Goal: Information Seeking & Learning: Learn about a topic

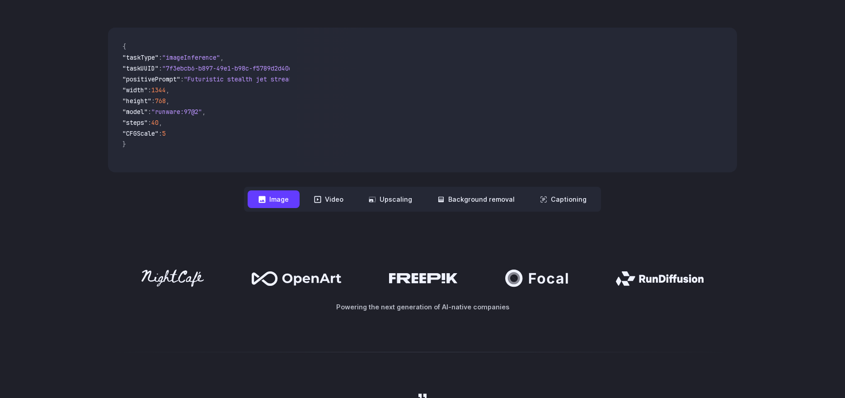
scroll to position [278, 0]
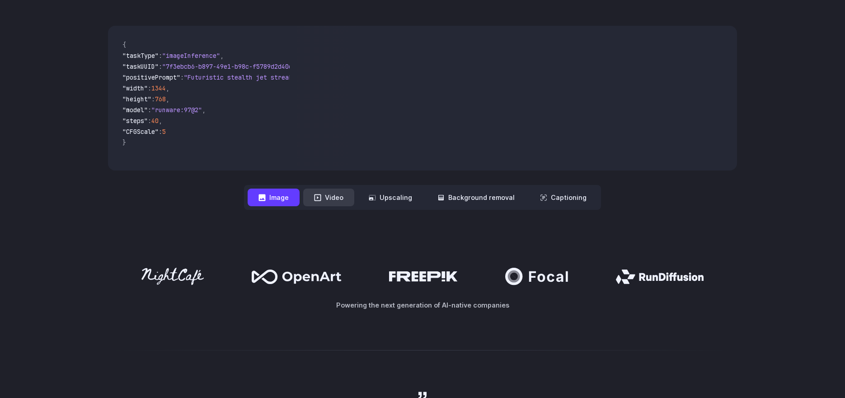
click at [341, 199] on button "Video" at bounding box center [328, 197] width 51 height 18
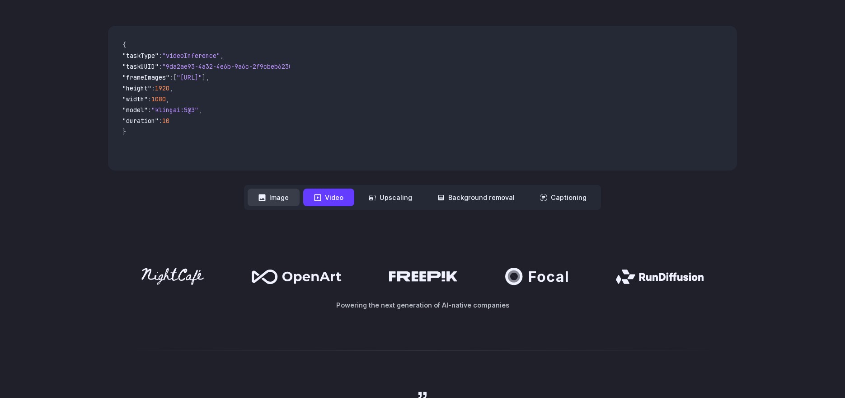
click at [279, 197] on button "Image" at bounding box center [274, 197] width 52 height 18
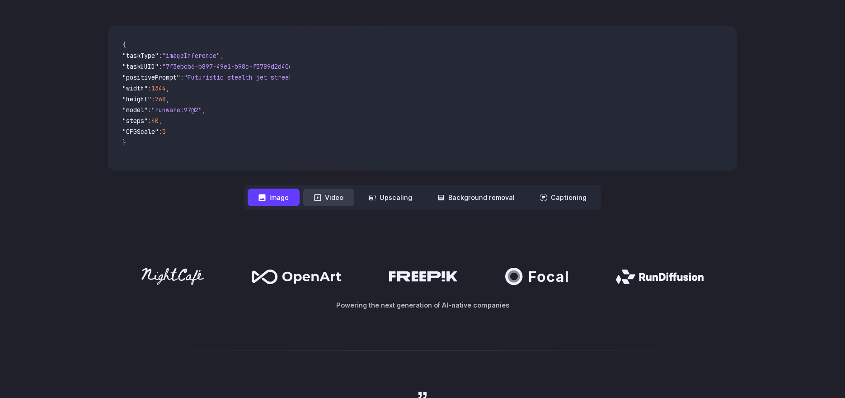
click at [329, 199] on button "Video" at bounding box center [328, 197] width 51 height 18
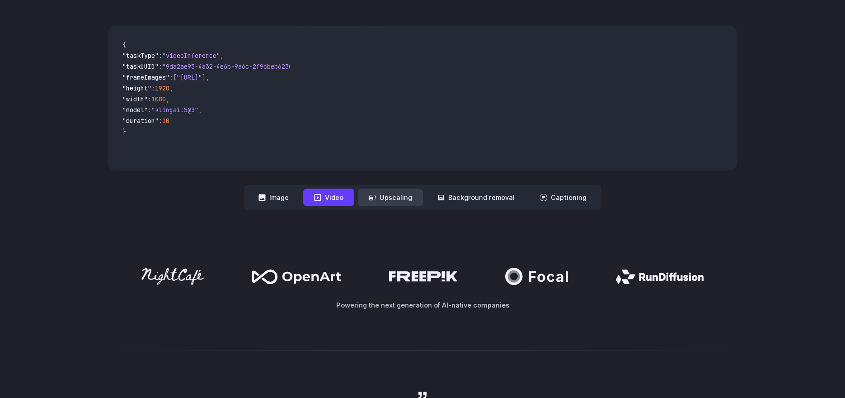
click at [383, 198] on button "Upscaling" at bounding box center [390, 197] width 65 height 18
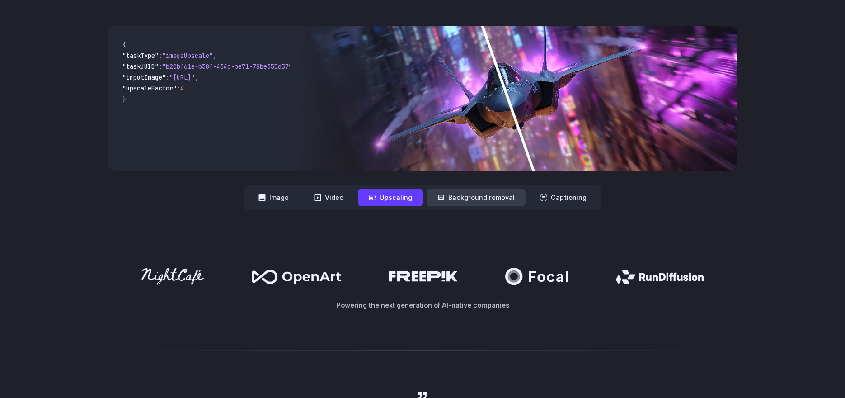
click at [472, 197] on button "Background removal" at bounding box center [476, 197] width 99 height 18
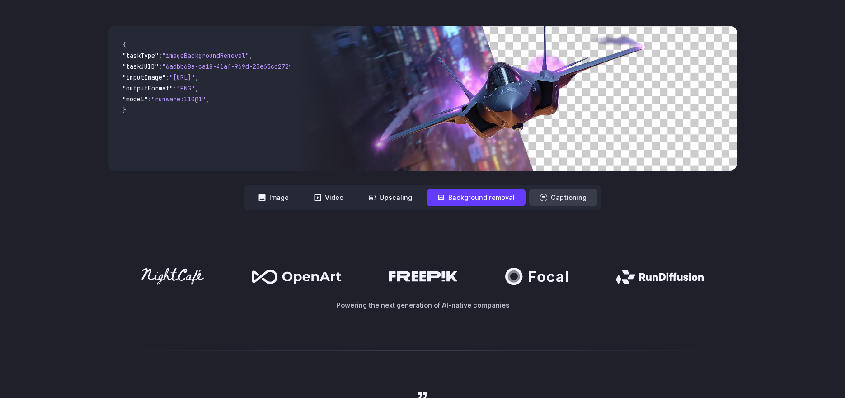
click at [549, 196] on button "Captioning" at bounding box center [563, 197] width 68 height 18
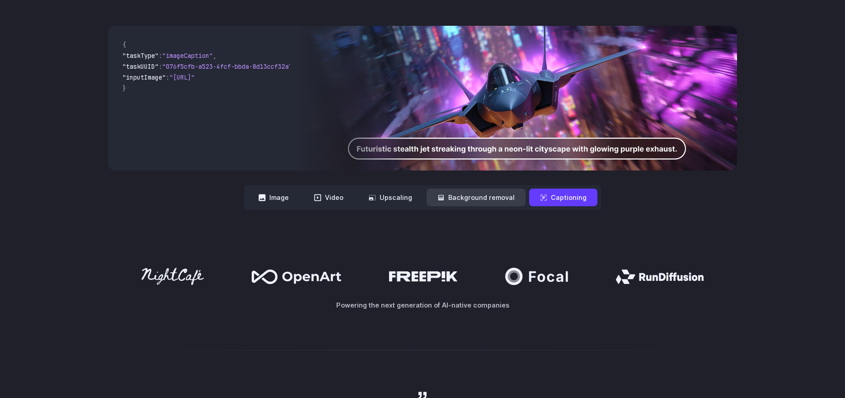
click at [485, 204] on button "Background removal" at bounding box center [476, 197] width 99 height 18
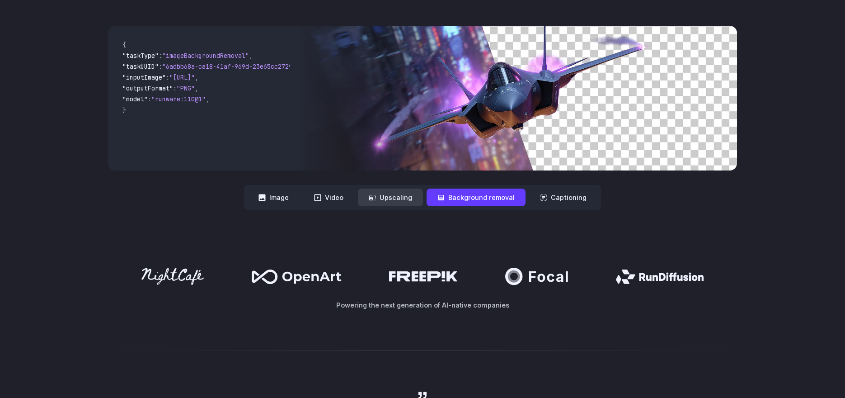
click at [411, 198] on button "Upscaling" at bounding box center [390, 197] width 65 height 18
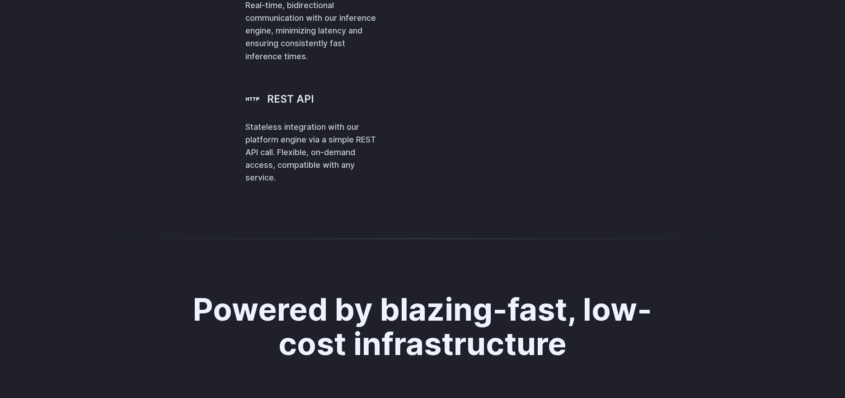
scroll to position [2127, 0]
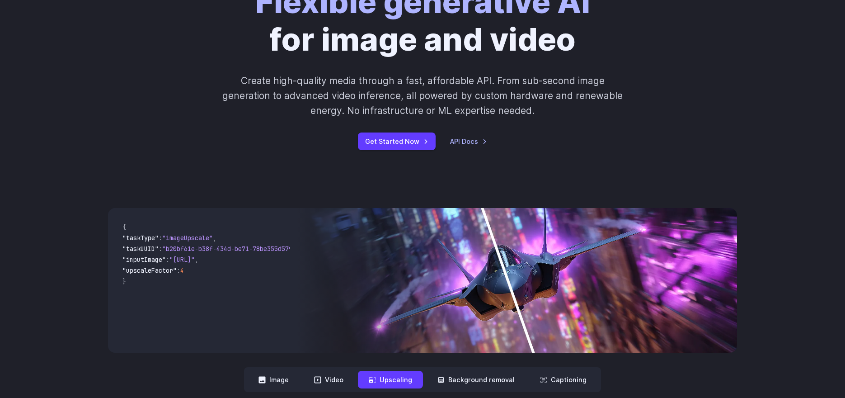
scroll to position [0, 0]
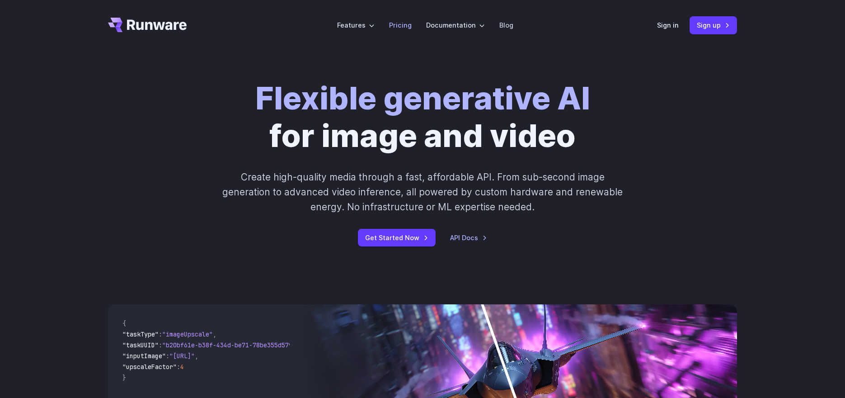
click at [409, 22] on link "Pricing" at bounding box center [400, 25] width 23 height 10
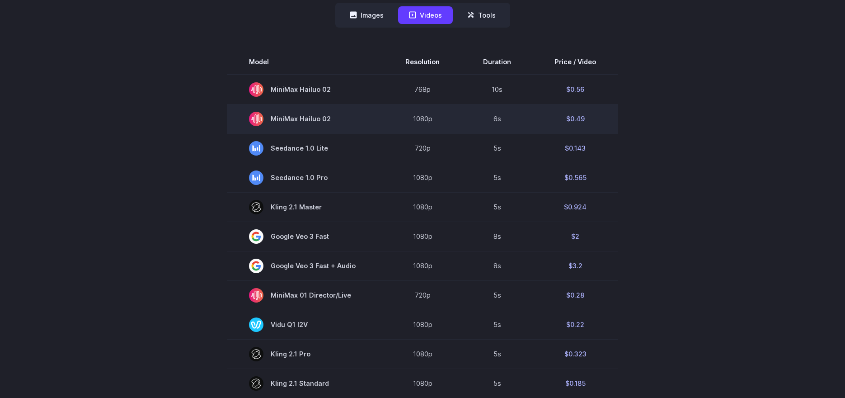
scroll to position [257, 0]
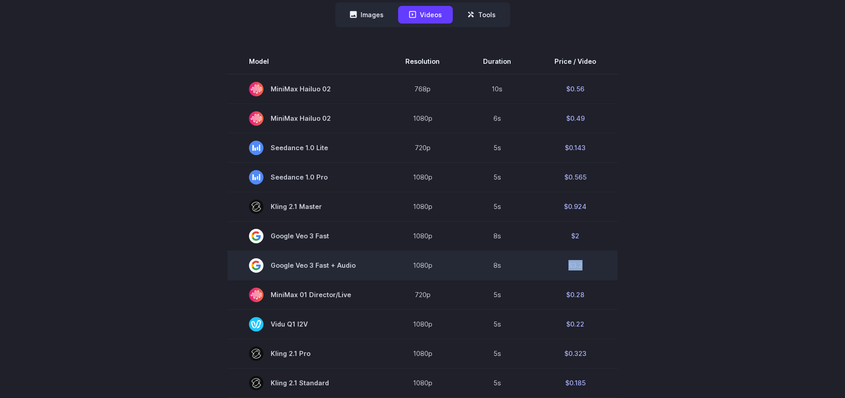
drag, startPoint x: 567, startPoint y: 268, endPoint x: 605, endPoint y: 264, distance: 38.1
click at [605, 264] on td "$3.2" at bounding box center [575, 264] width 85 height 29
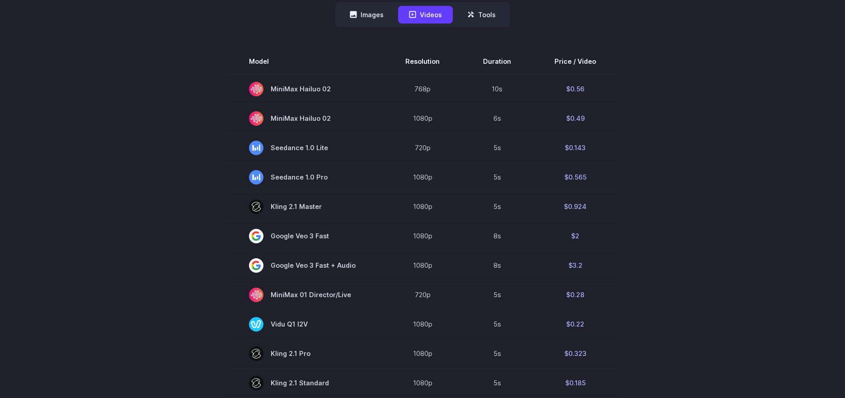
click at [679, 263] on section "Model Resolution Duration Price / Video MiniMax Hailuo 02 768p 10s $0.56 MiniMa…" at bounding box center [422, 355] width 629 height 613
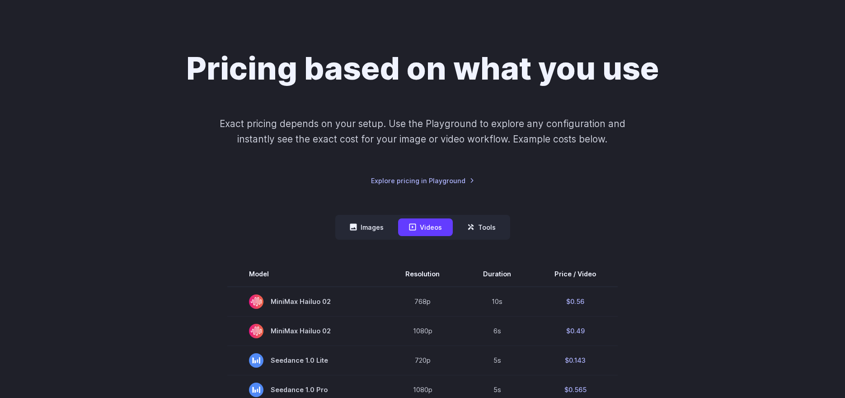
scroll to position [0, 0]
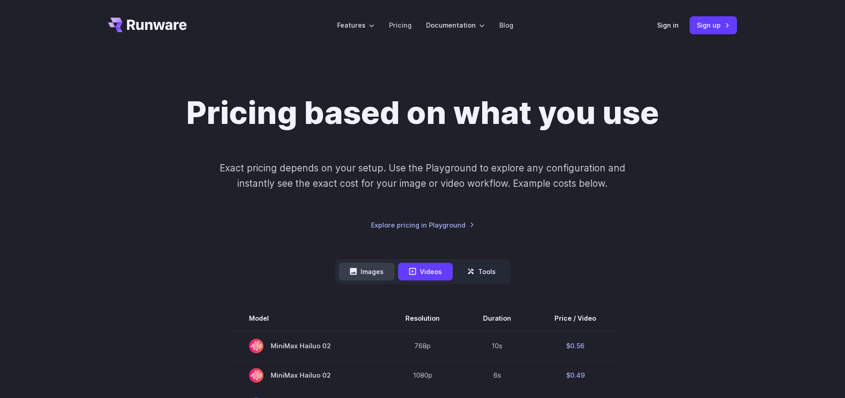
click at [378, 275] on button "Images" at bounding box center [367, 272] width 56 height 18
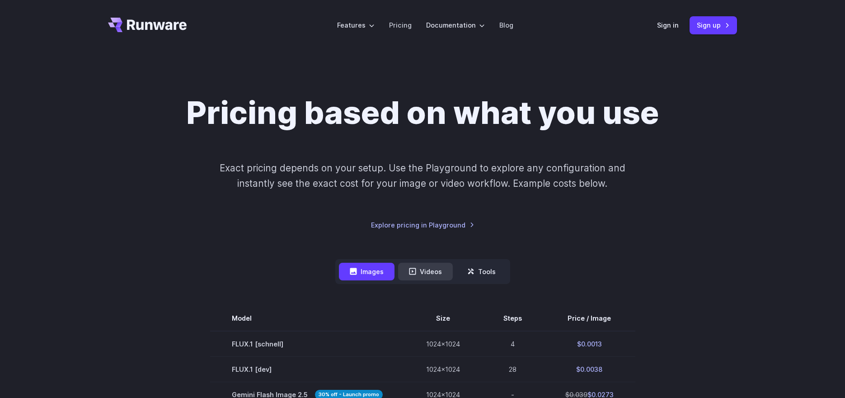
click at [413, 269] on icon at bounding box center [412, 271] width 7 height 7
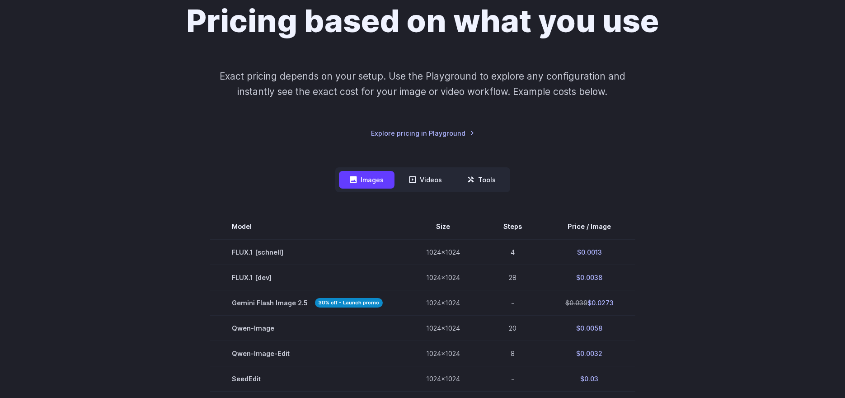
scroll to position [93, 0]
